Goal: Task Accomplishment & Management: Use online tool/utility

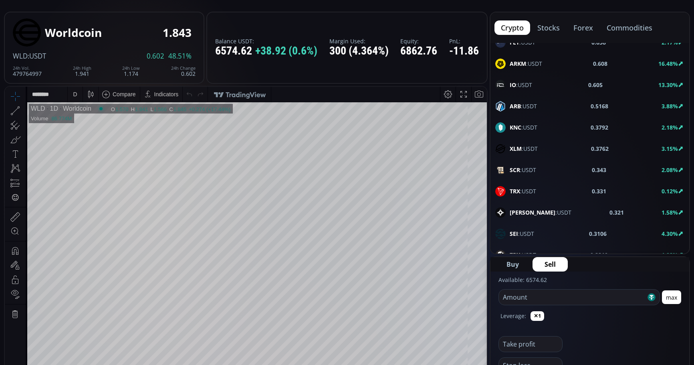
scroll to position [40, 0]
click at [69, 98] on div "D" at bounding box center [75, 94] width 15 height 15
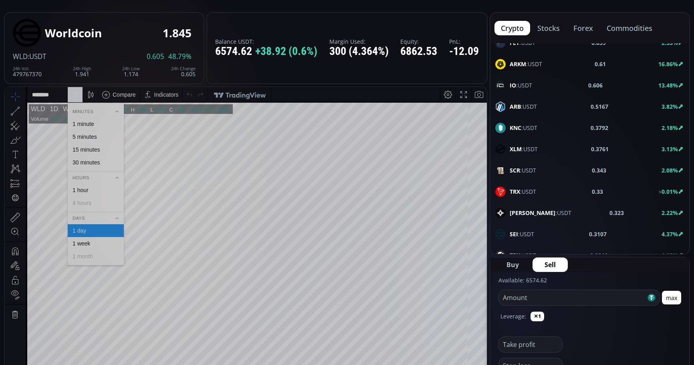
click at [81, 123] on div "1 minute" at bounding box center [84, 124] width 22 height 6
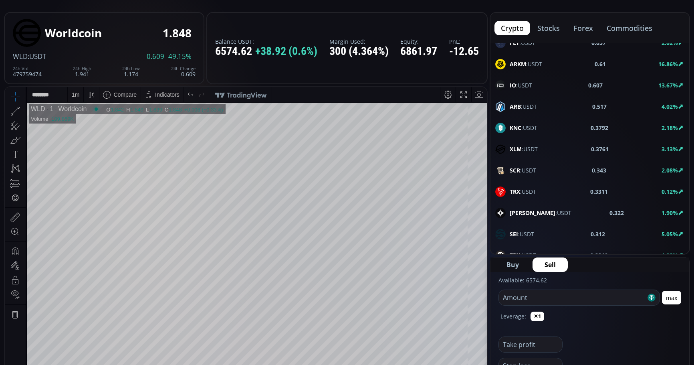
click at [525, 64] on b "ARKM" at bounding box center [518, 64] width 16 height 8
click at [77, 93] on div "D" at bounding box center [75, 94] width 7 height 15
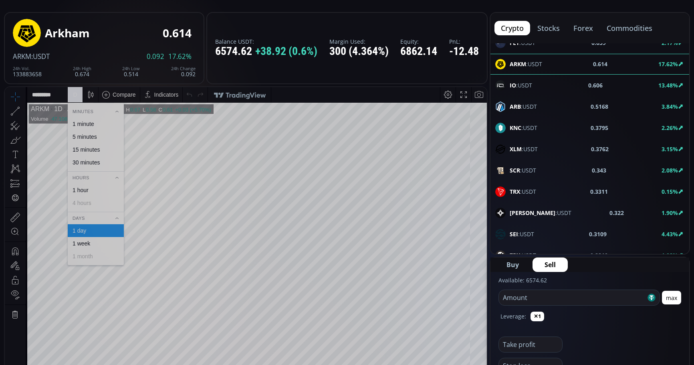
click at [86, 120] on div "1 minute" at bounding box center [96, 123] width 56 height 13
